Goal: Check status: Check status

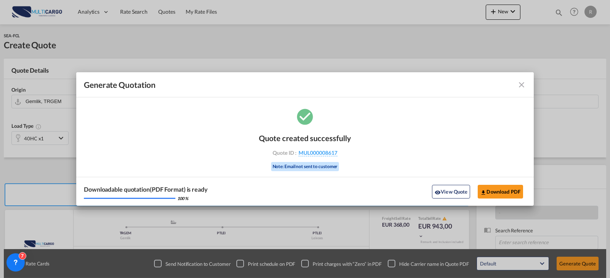
scroll to position [38, 0]
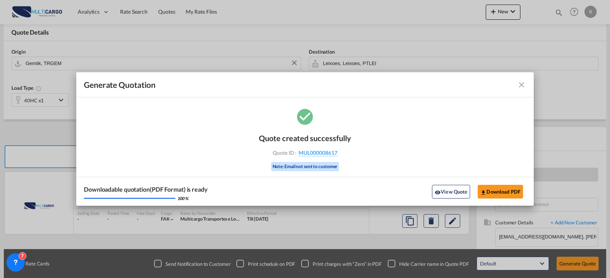
click at [525, 85] on md-icon "icon-close fg-AAA8AD cursor m-0" at bounding box center [521, 84] width 9 height 9
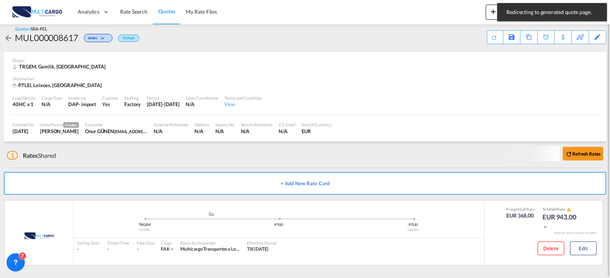
scroll to position [6, 0]
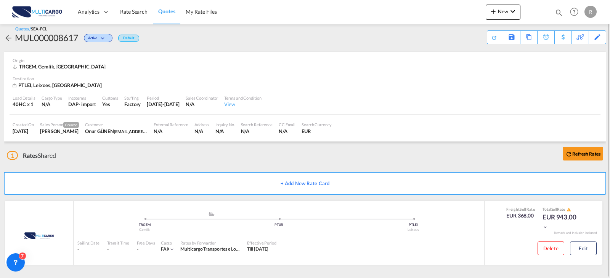
click at [554, 16] on div "Quotes Help Resources Product Release R My Profile Logout" at bounding box center [574, 12] width 48 height 24
click at [556, 16] on md-icon "icon-magnify" at bounding box center [558, 12] width 8 height 8
click at [440, 14] on select "Quotes" at bounding box center [437, 13] width 36 height 14
select select "Quotes"
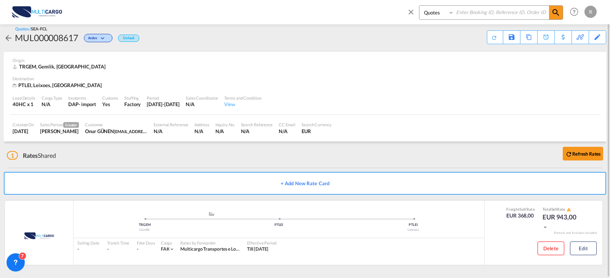
click at [419, 6] on select "Quotes" at bounding box center [437, 13] width 36 height 14
drag, startPoint x: 483, startPoint y: 14, endPoint x: 467, endPoint y: 14, distance: 16.4
click at [483, 14] on input at bounding box center [501, 12] width 95 height 13
type input "8242"
